Goal: Task Accomplishment & Management: Complete application form

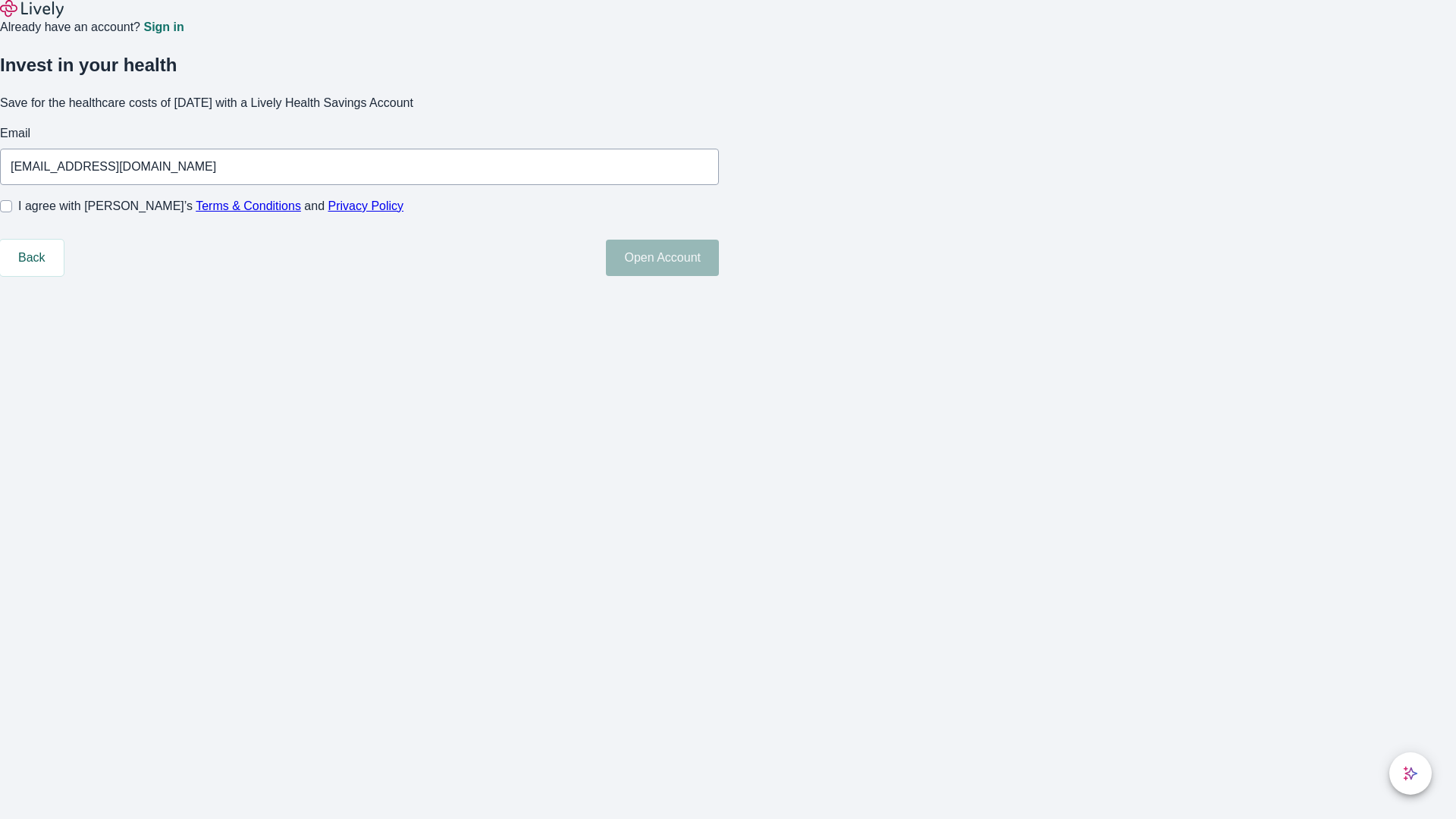
click at [12, 212] on input "I agree with Lively’s Terms & Conditions and Privacy Policy" at bounding box center [6, 205] width 12 height 12
checkbox input "true"
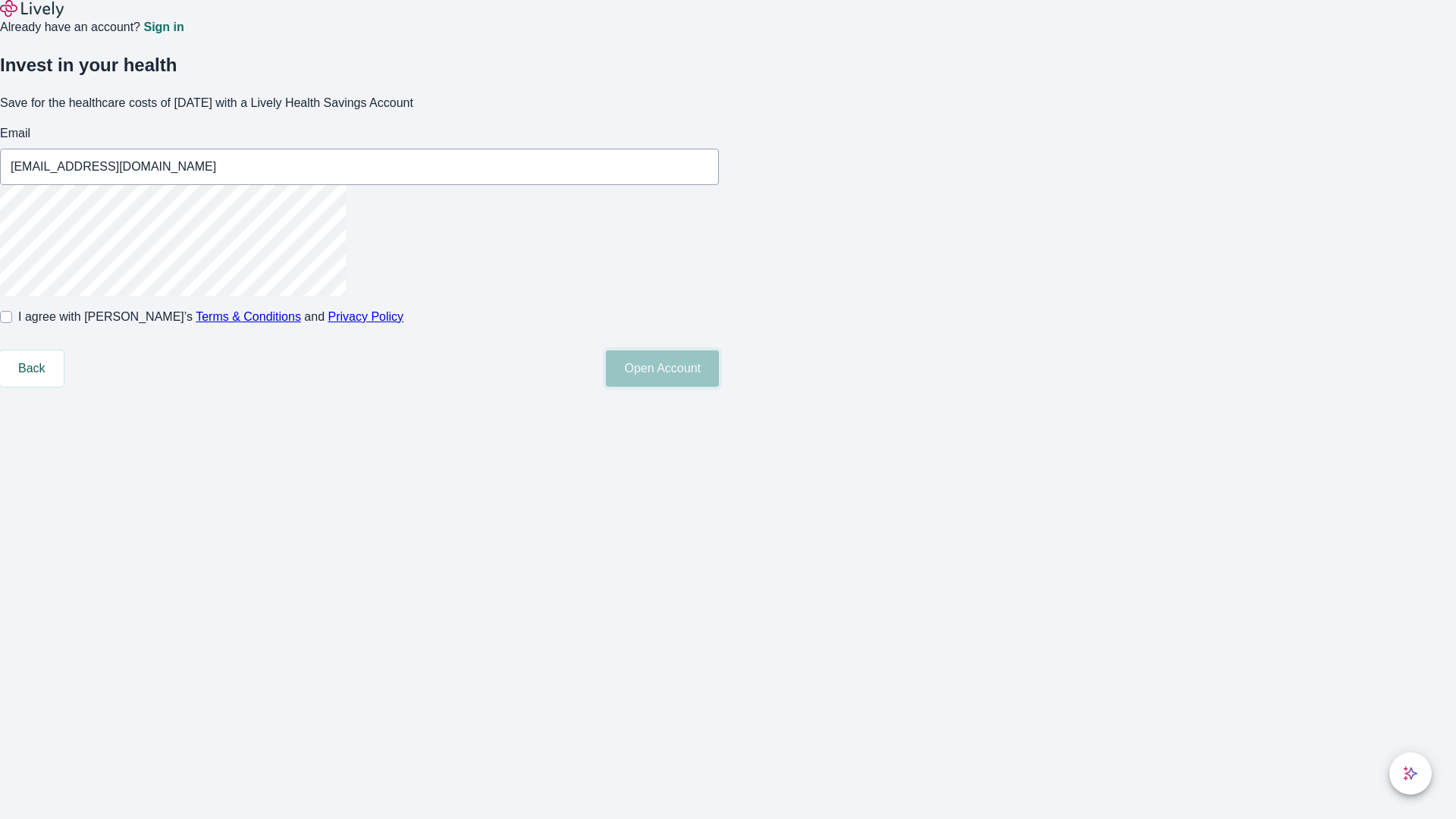
click at [719, 386] on button "Open Account" at bounding box center [662, 368] width 113 height 36
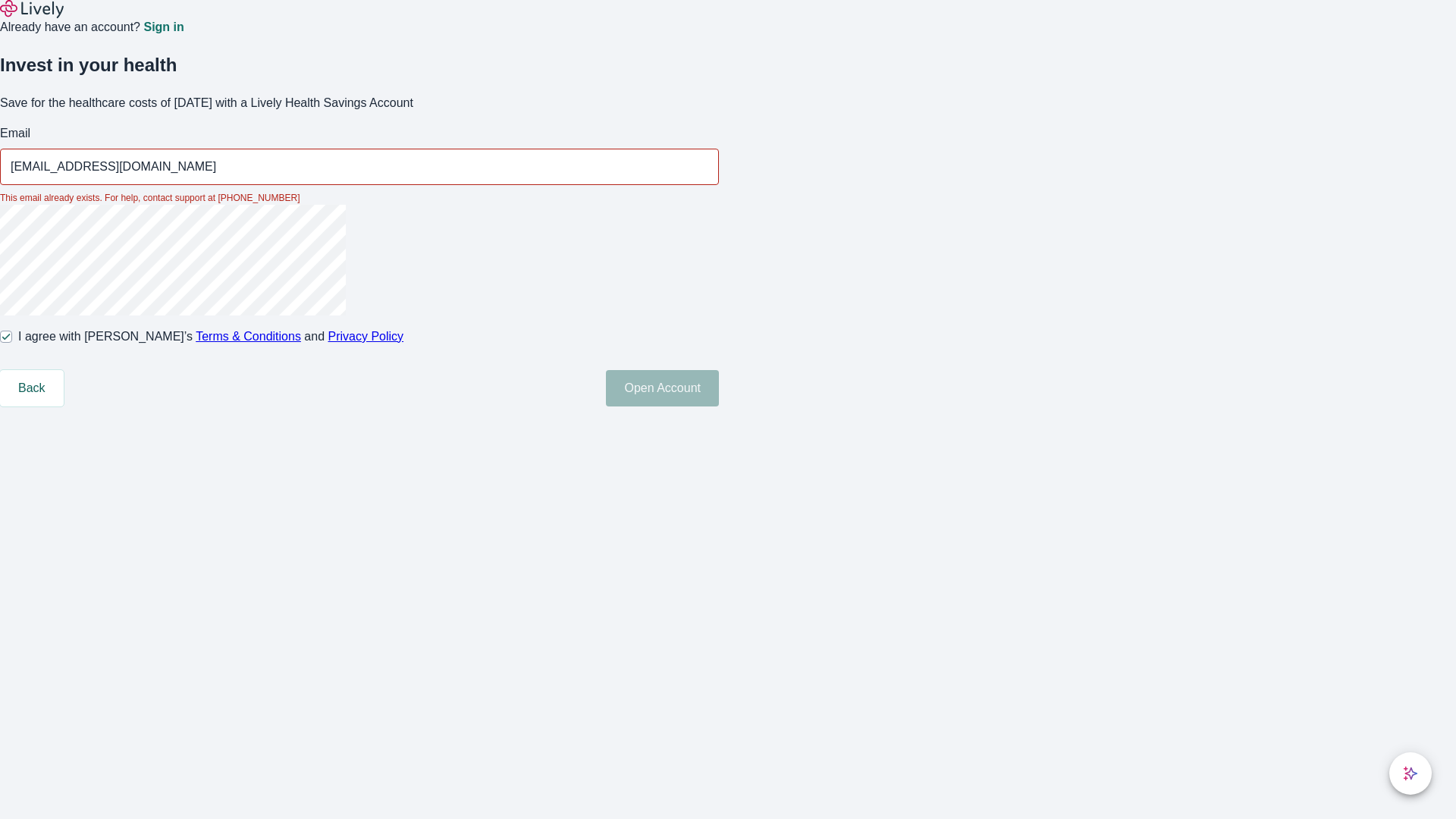
type input "[EMAIL_ADDRESS][DOMAIN_NAME]"
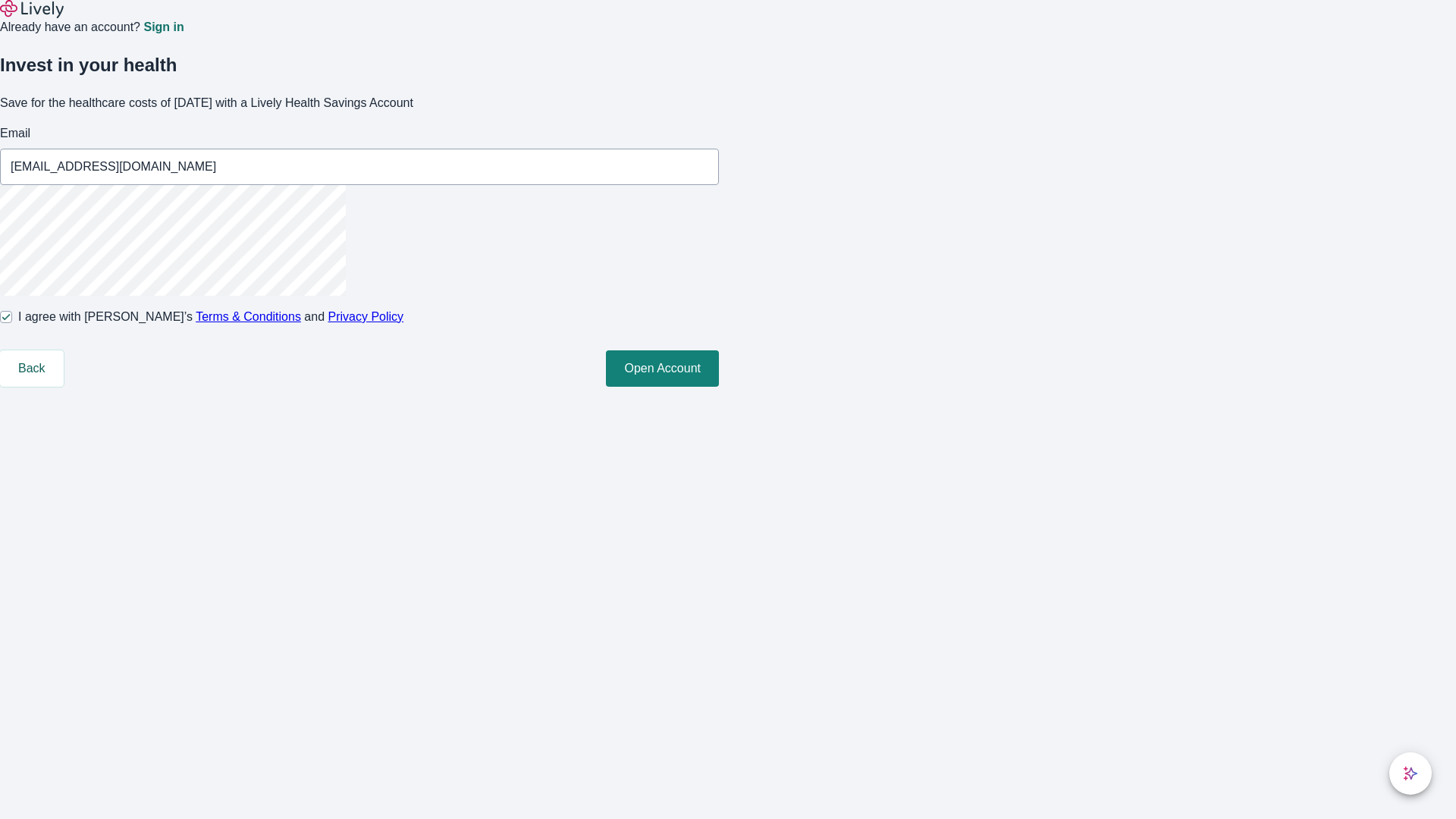
click at [12, 323] on input "I agree with Lively’s Terms & Conditions and Privacy Policy" at bounding box center [6, 317] width 12 height 12
checkbox input "false"
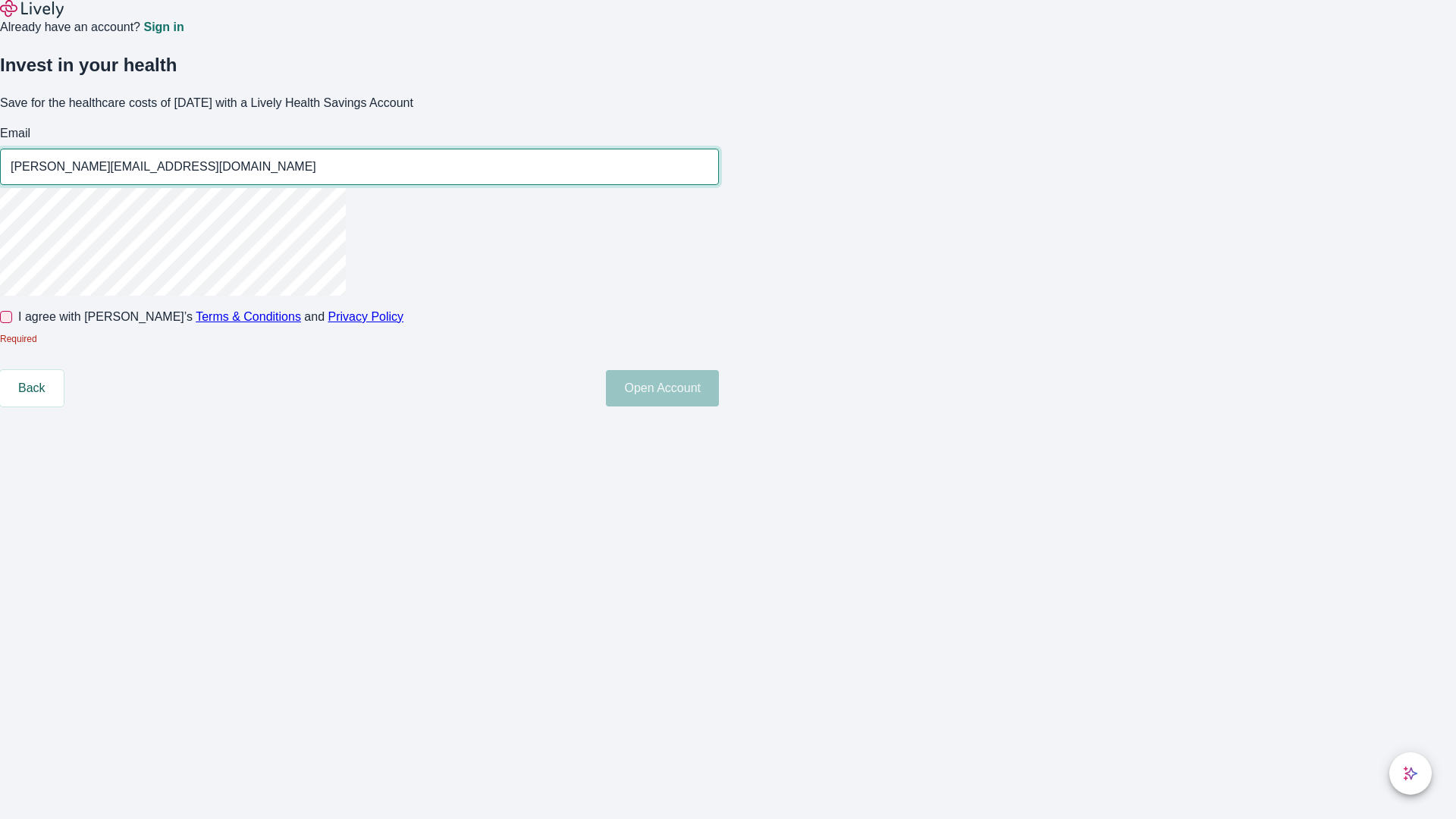
type input "[PERSON_NAME][EMAIL_ADDRESS][DOMAIN_NAME]"
click at [12, 323] on input "I agree with Lively’s Terms & Conditions and Privacy Policy" at bounding box center [6, 317] width 12 height 12
checkbox input "true"
click at [719, 406] on button "Open Account" at bounding box center [662, 388] width 113 height 36
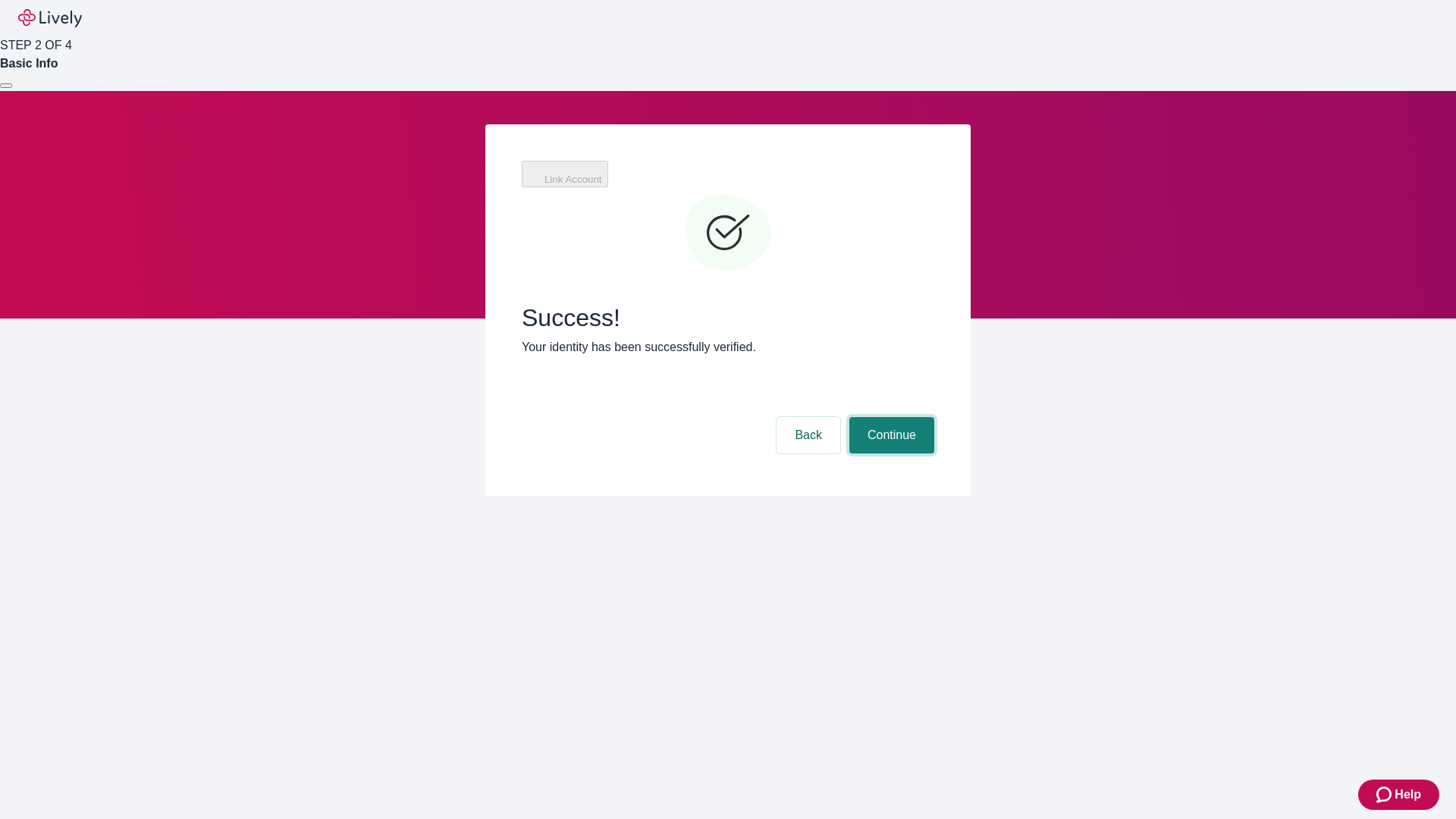
click at [890, 417] on button "Continue" at bounding box center [892, 435] width 85 height 36
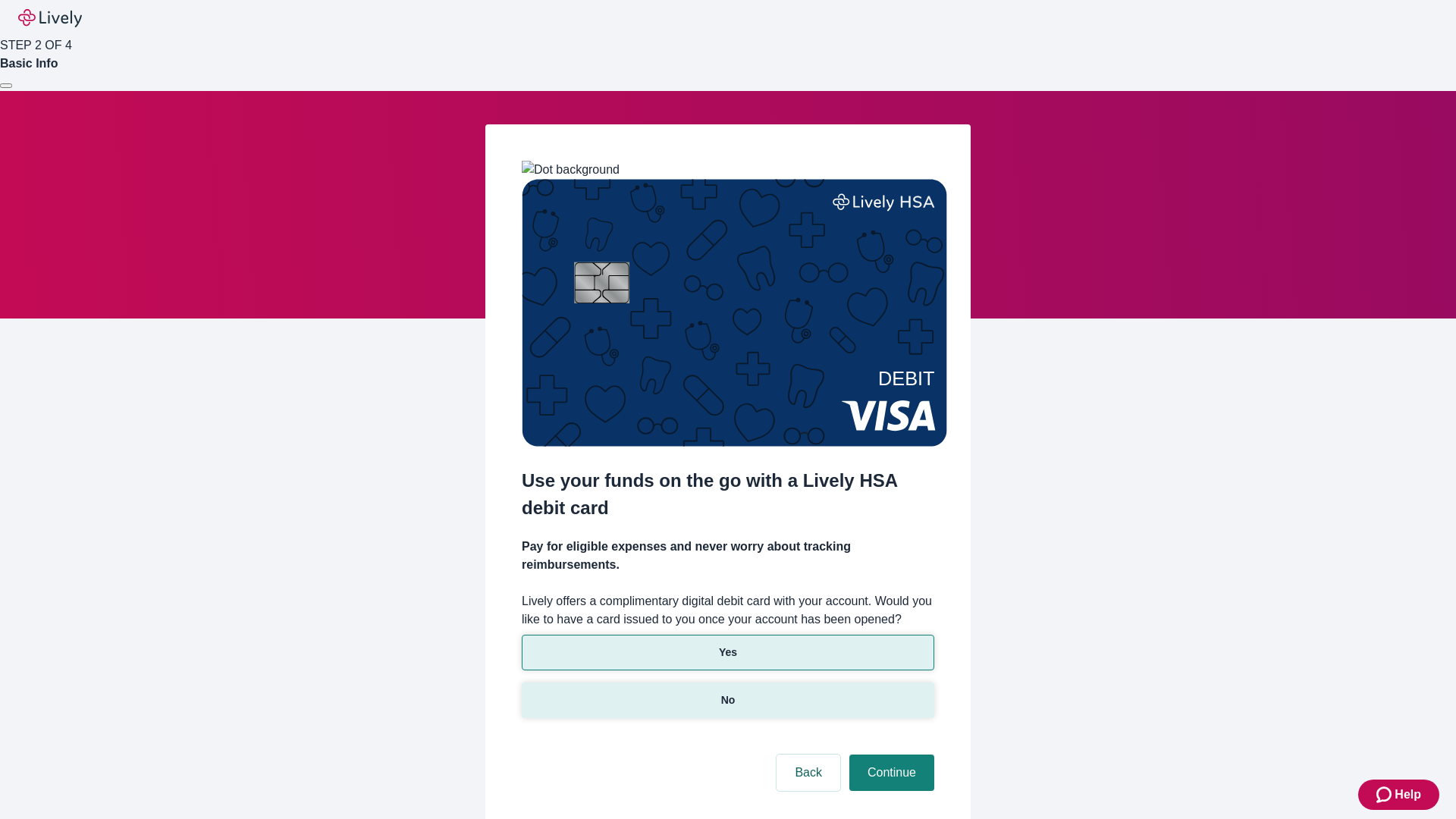
click at [727, 692] on p "No" at bounding box center [728, 700] width 14 height 16
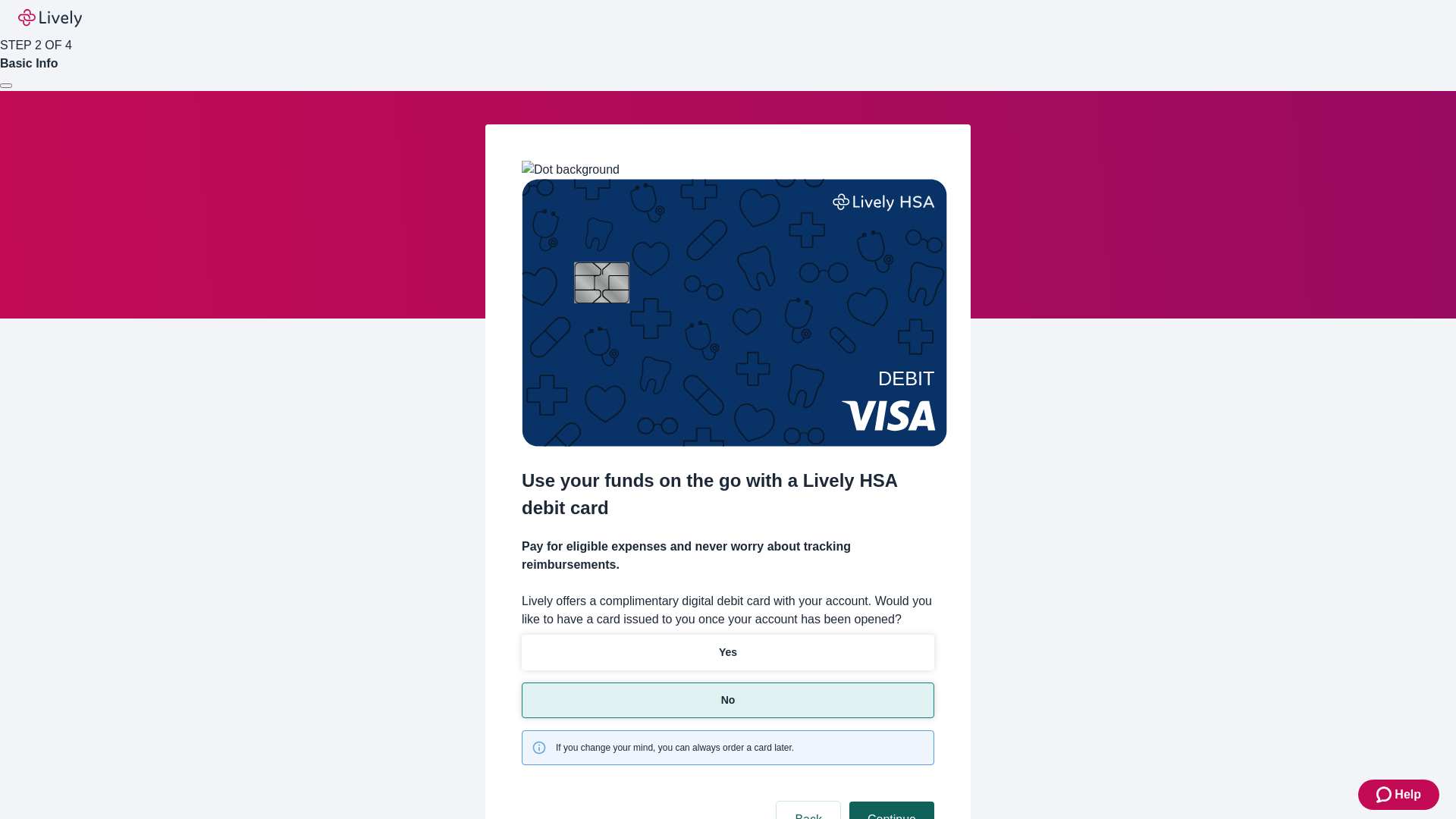
click at [890, 801] on button "Continue" at bounding box center [892, 819] width 85 height 36
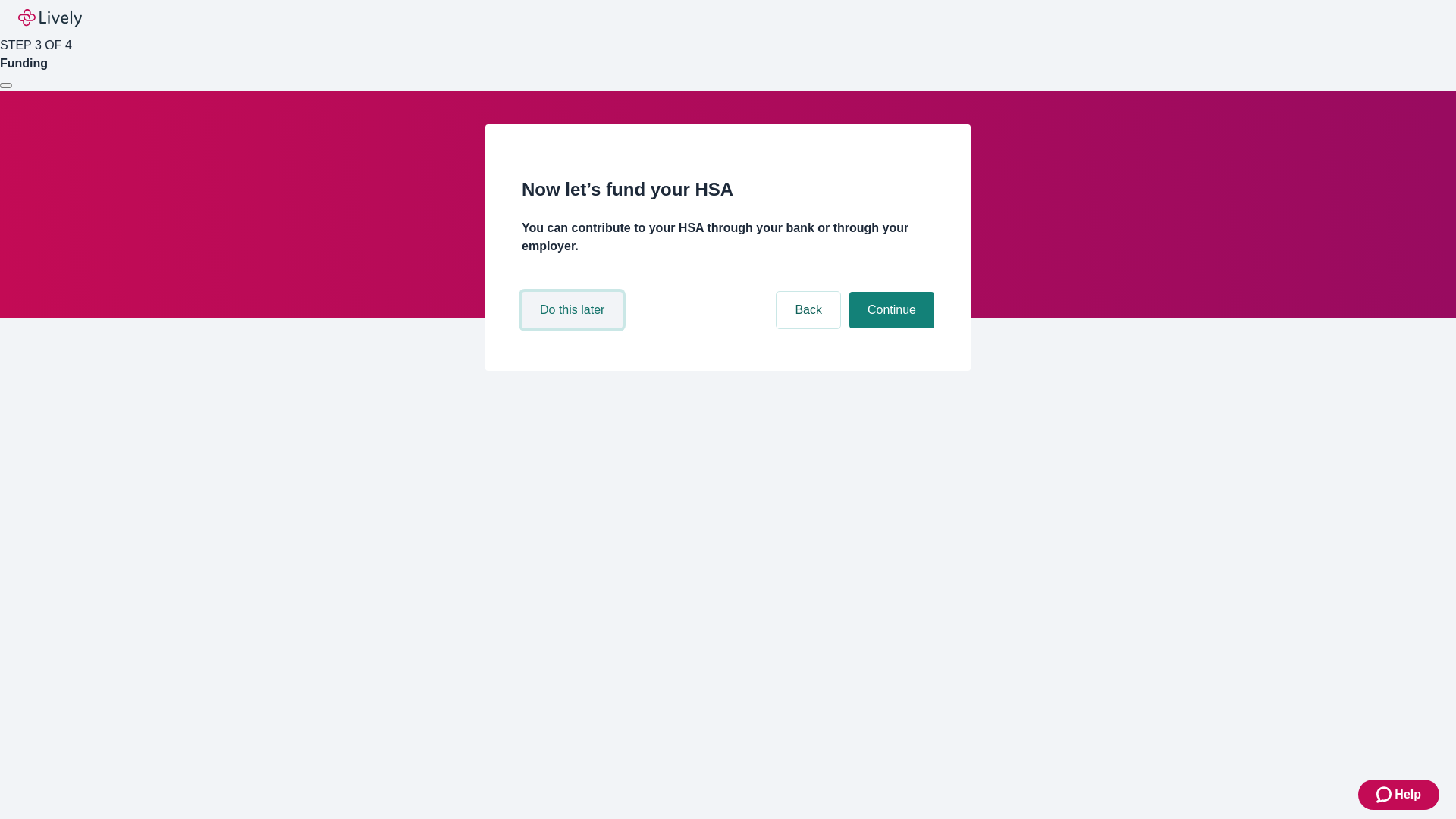
click at [574, 328] on button "Do this later" at bounding box center [572, 310] width 101 height 36
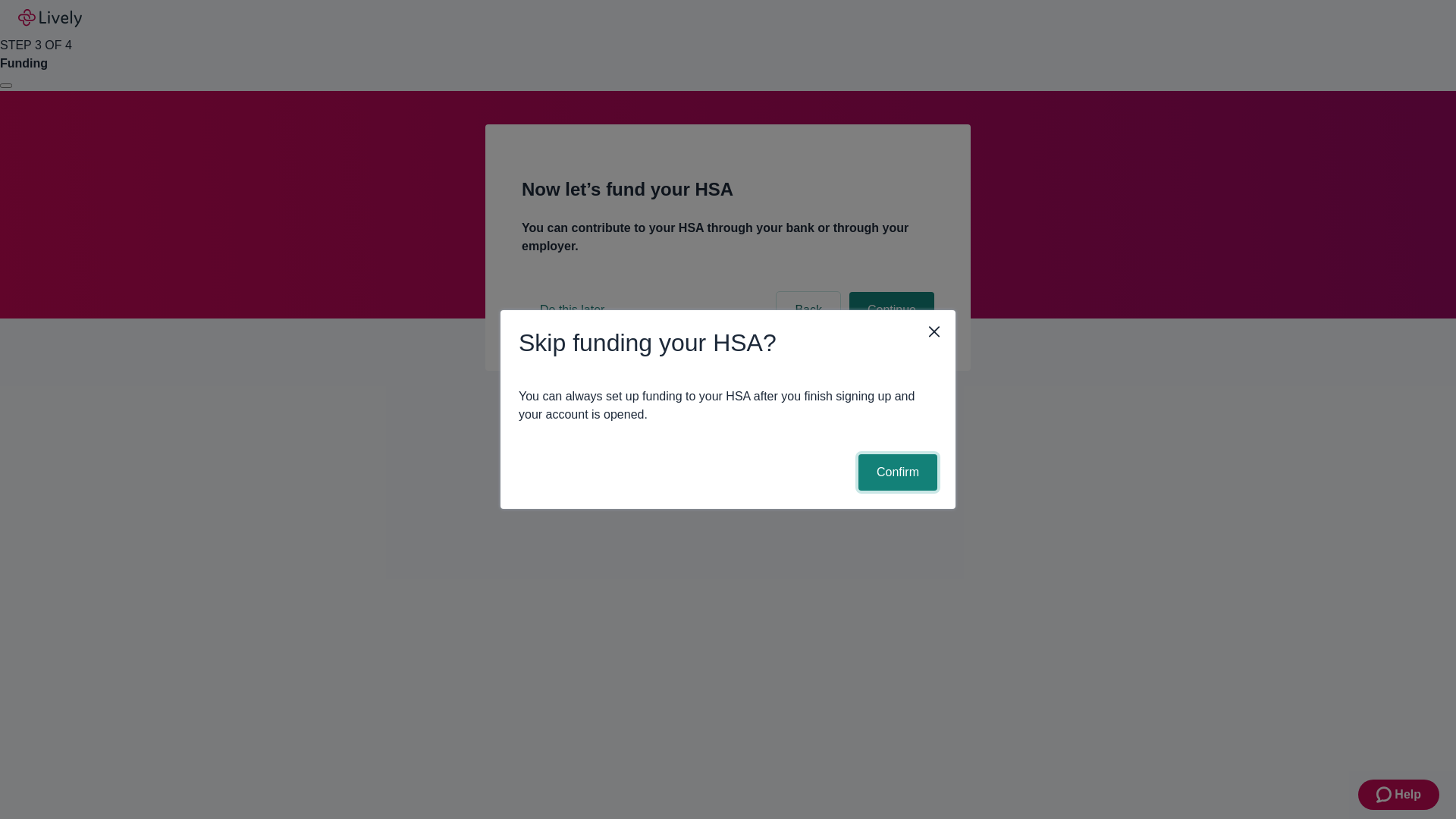
click at [895, 473] on button "Confirm" at bounding box center [897, 472] width 79 height 36
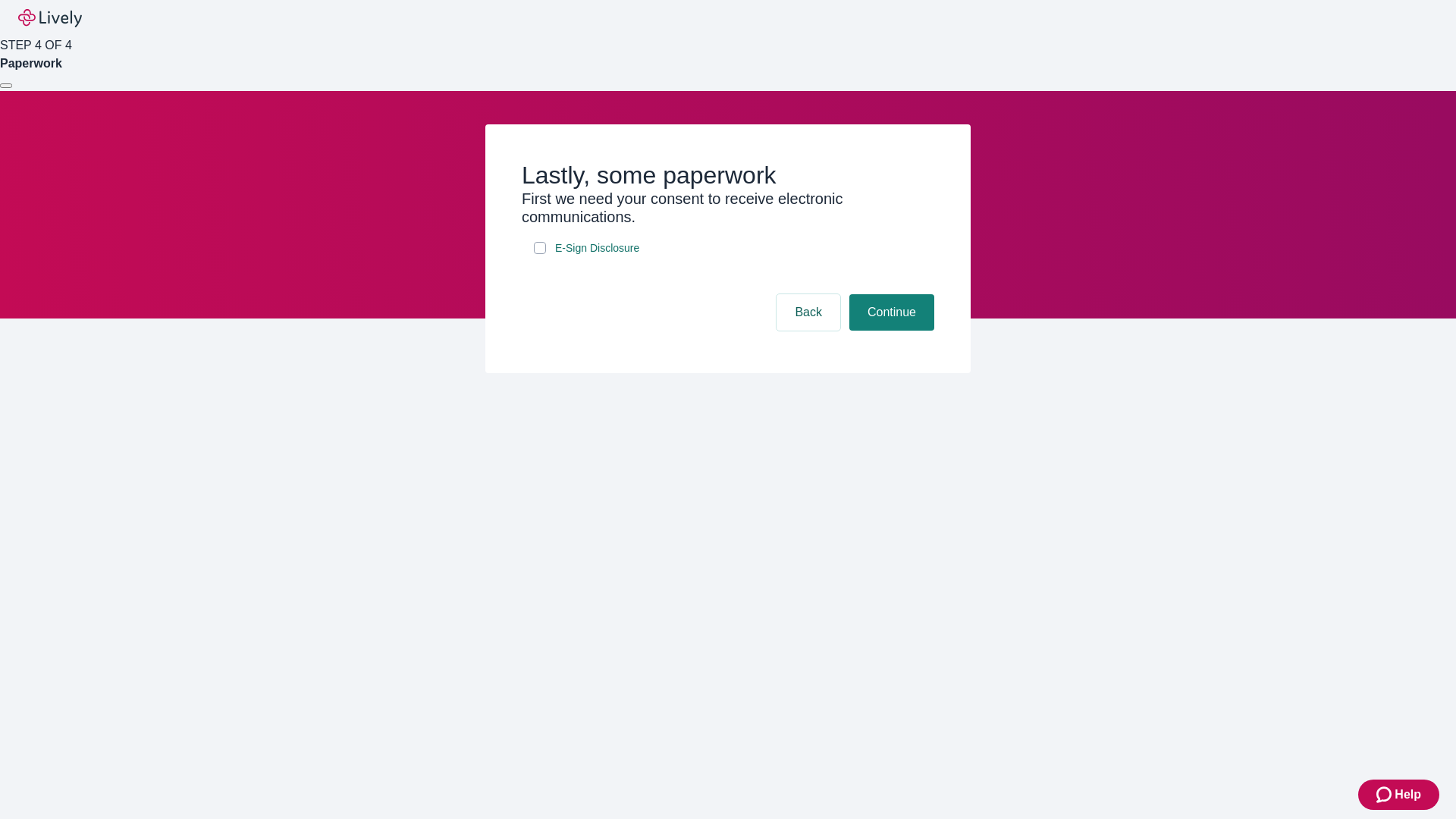
click at [540, 254] on input "E-Sign Disclosure" at bounding box center [540, 247] width 12 height 12
checkbox input "true"
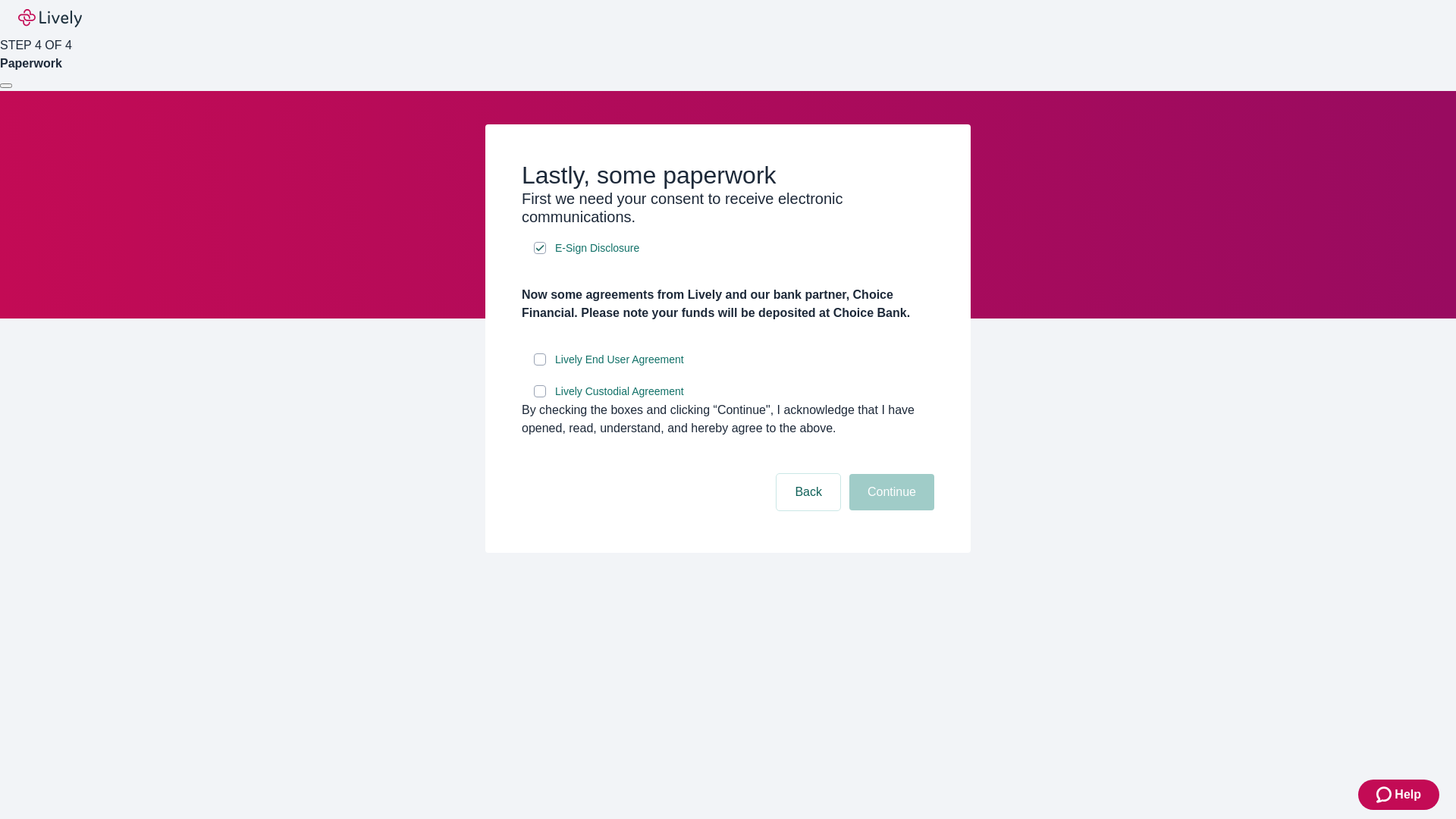
click at [540, 365] on input "Lively End User Agreement" at bounding box center [540, 359] width 12 height 12
checkbox input "true"
click at [540, 398] on input "Lively Custodial Agreement" at bounding box center [540, 391] width 12 height 12
checkbox input "true"
click at [890, 510] on button "Continue" at bounding box center [892, 492] width 85 height 36
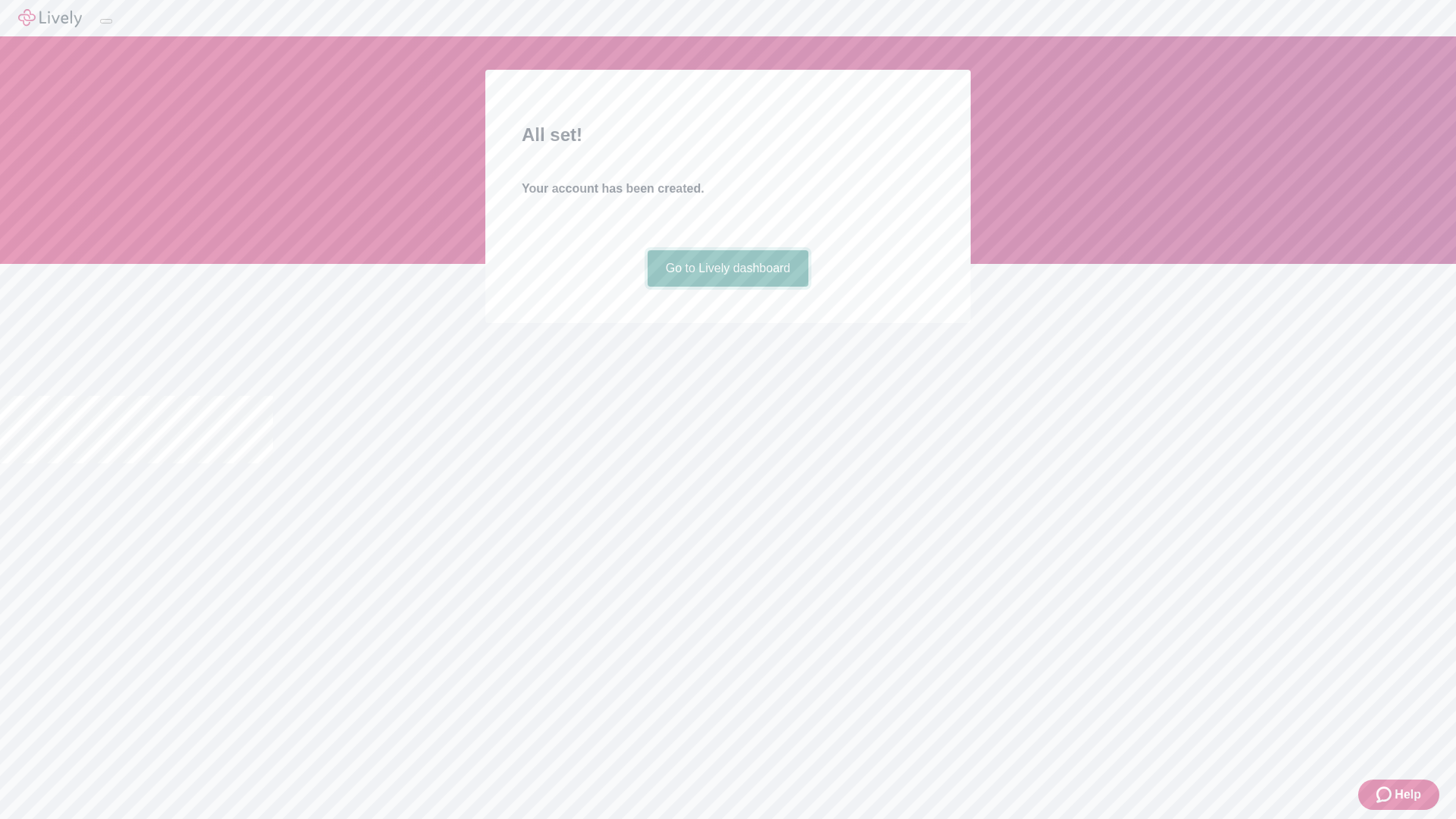
click at [727, 286] on link "Go to Lively dashboard" at bounding box center [729, 268] width 162 height 36
